Goal: Find specific page/section: Find specific page/section

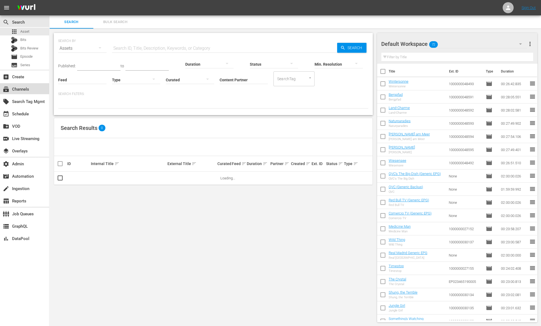
click at [25, 91] on div "subscriptions Channels" at bounding box center [15, 88] width 31 height 5
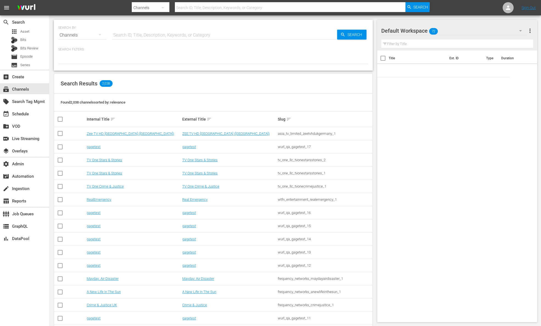
click at [138, 36] on input "text" at bounding box center [224, 35] width 225 height 13
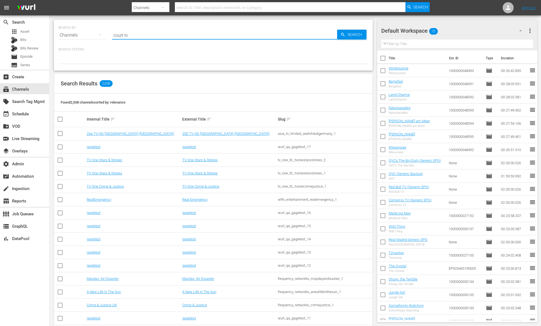
type input "court tv"
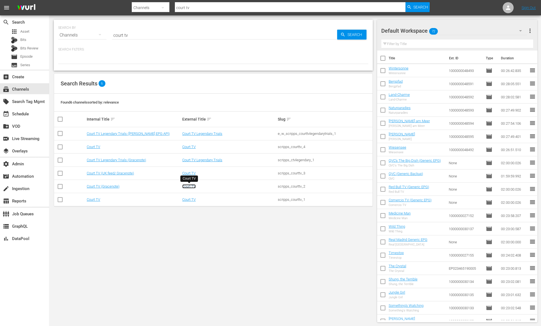
click at [191, 186] on link "Court TV" at bounding box center [188, 186] width 13 height 4
